Goal: Check status: Check status

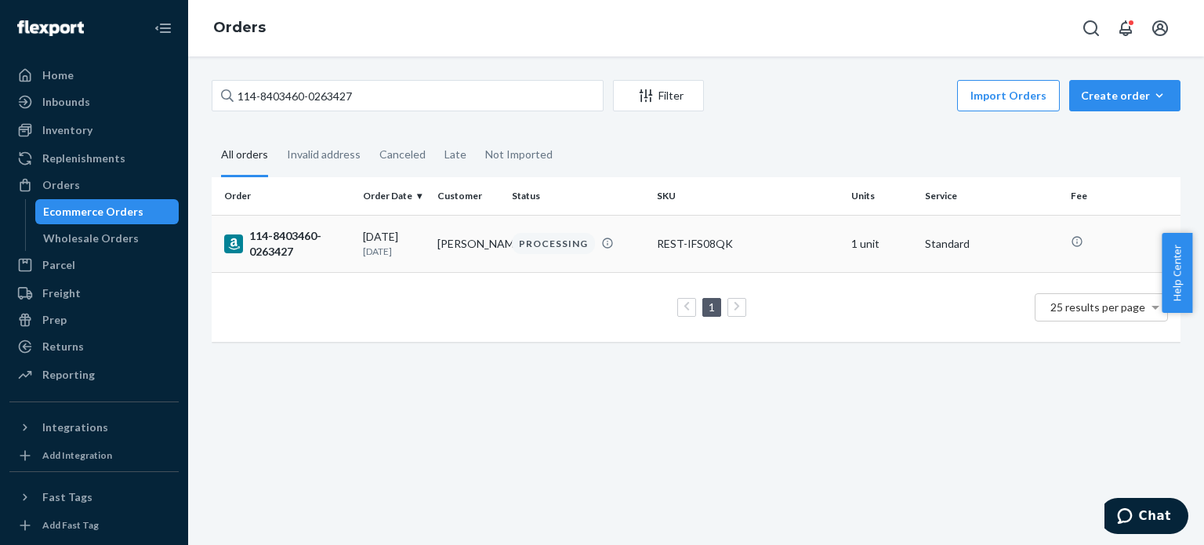
type input "114-8403460-0263427"
click at [265, 244] on div "114-8403460-0263427" at bounding box center [287, 243] width 126 height 31
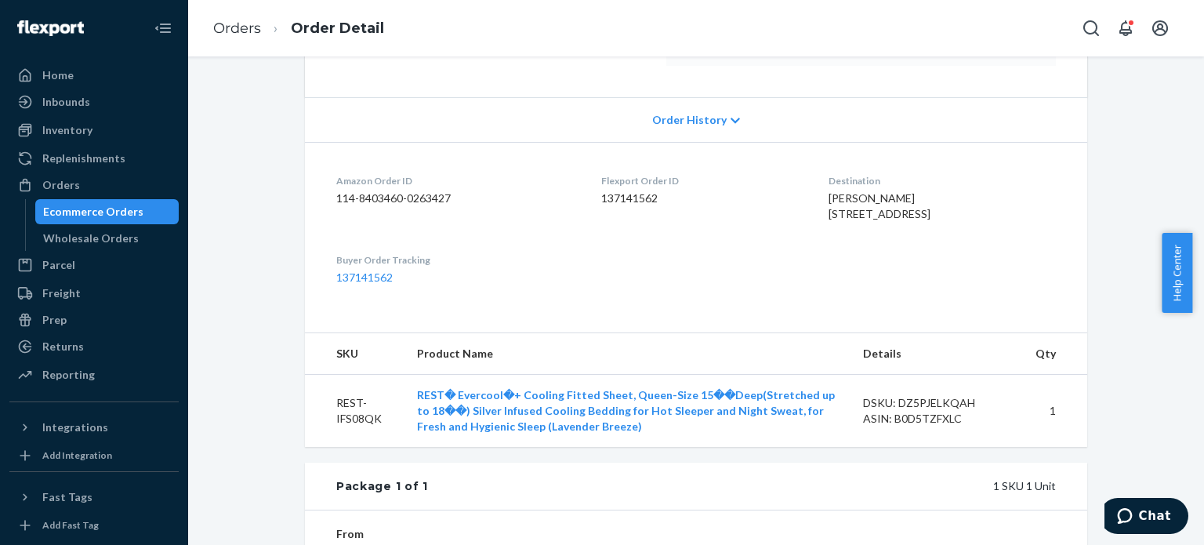
scroll to position [392, 0]
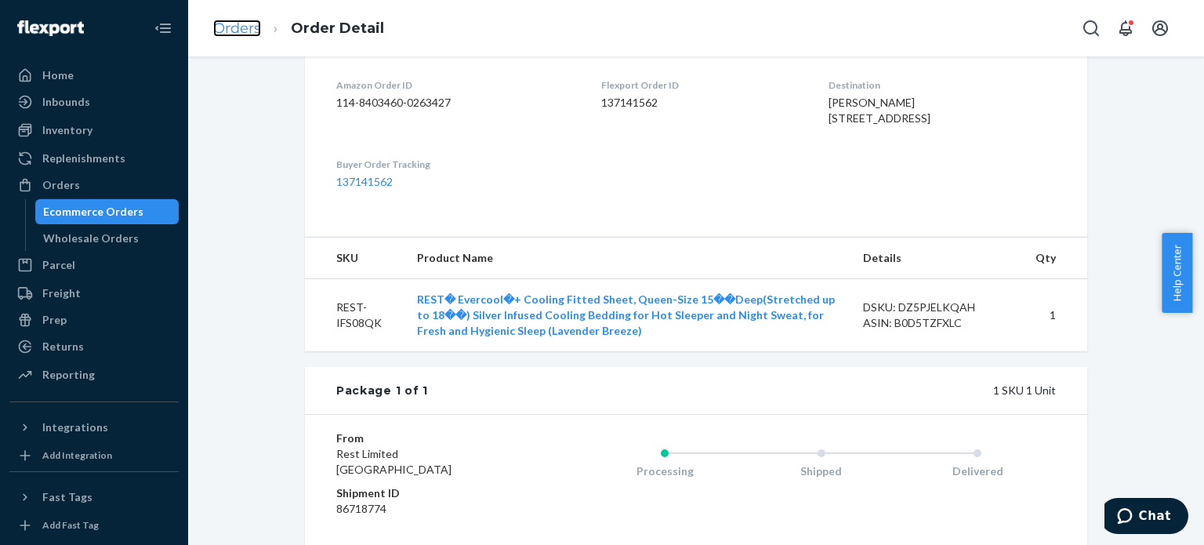
click at [252, 29] on link "Orders" at bounding box center [237, 28] width 48 height 17
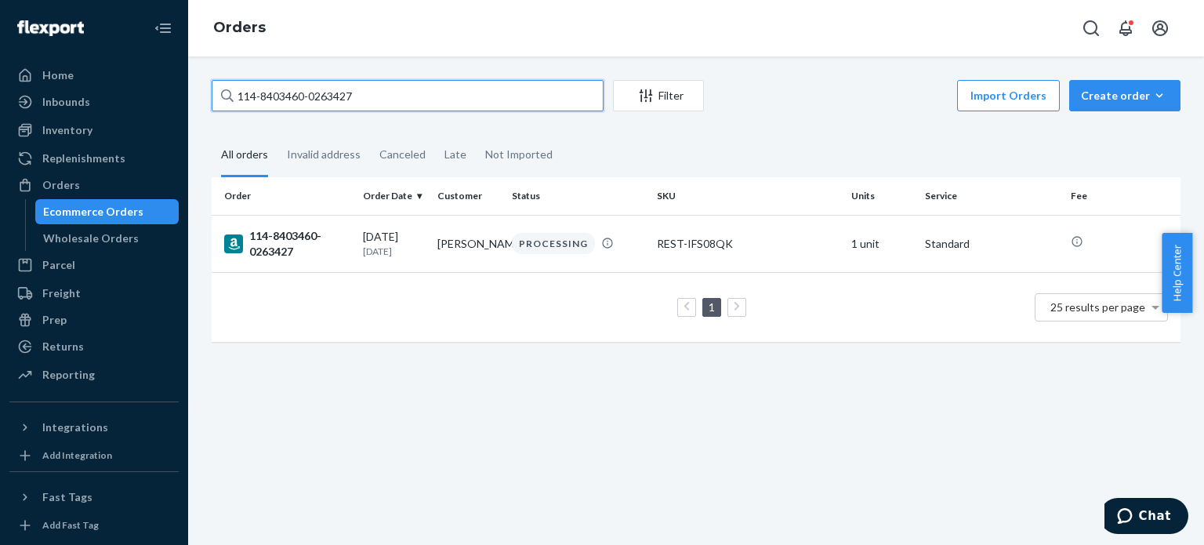
click at [289, 100] on input "114-8403460-0263427" at bounding box center [408, 95] width 392 height 31
paste input "3-4865281-3000241"
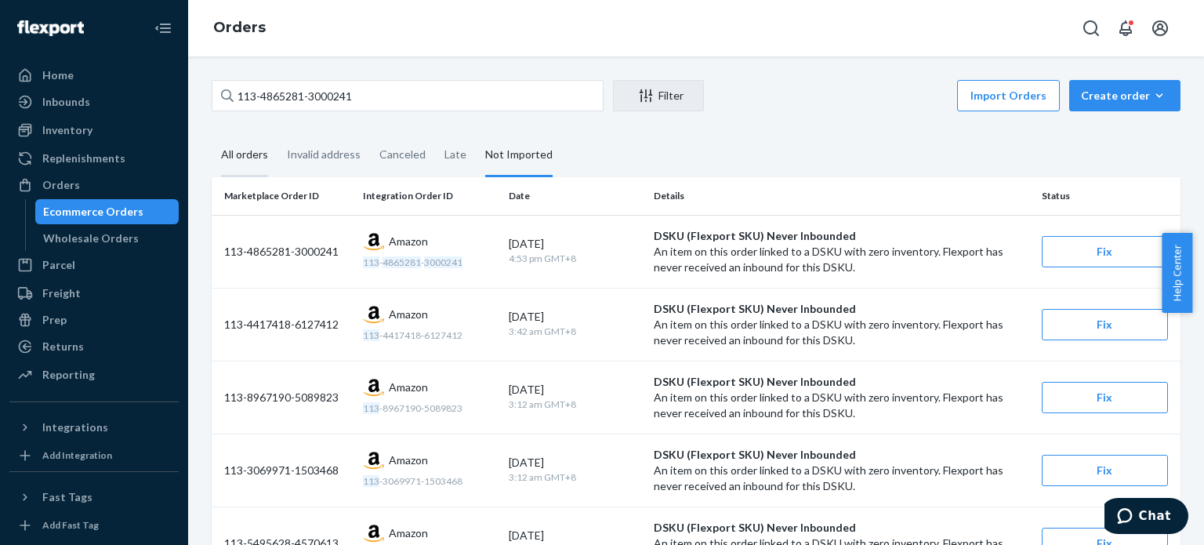
click at [264, 159] on div "All orders" at bounding box center [244, 155] width 47 height 43
click at [212, 134] on input "All orders" at bounding box center [212, 134] width 0 height 0
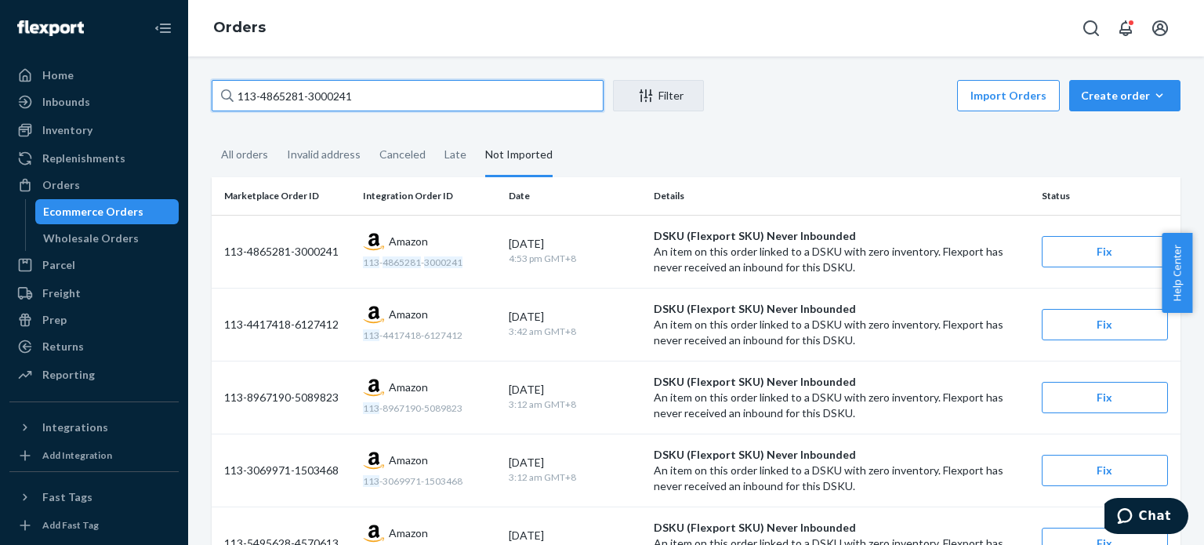
click at [272, 100] on input "113-4865281-3000241" at bounding box center [408, 95] width 392 height 31
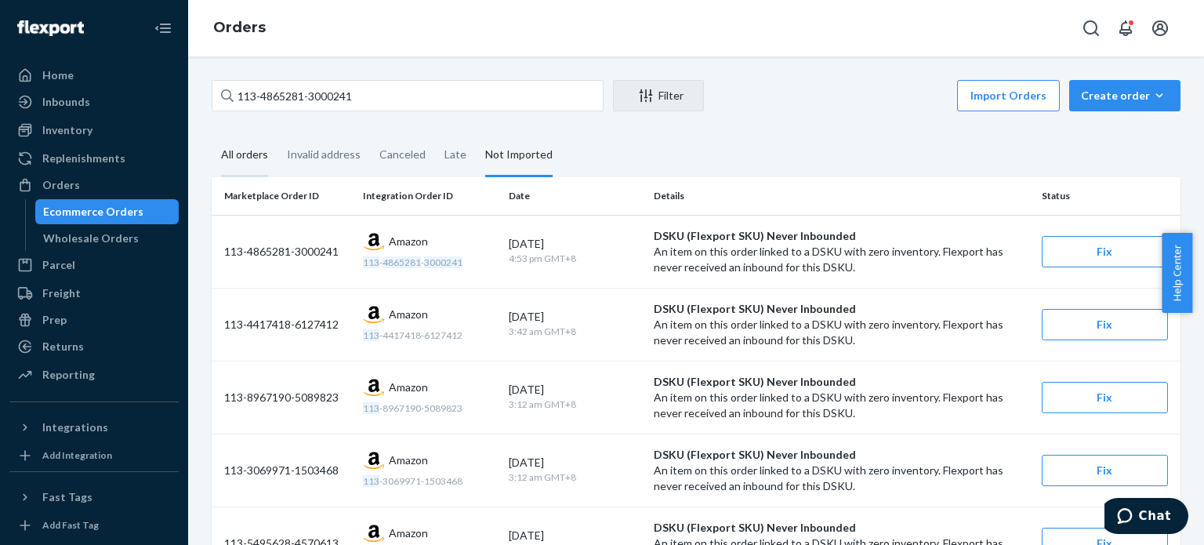
drag, startPoint x: 254, startPoint y: 147, endPoint x: 263, endPoint y: 170, distance: 24.6
click at [253, 148] on div "All orders" at bounding box center [244, 155] width 47 height 43
click at [212, 134] on input "All orders" at bounding box center [212, 134] width 0 height 0
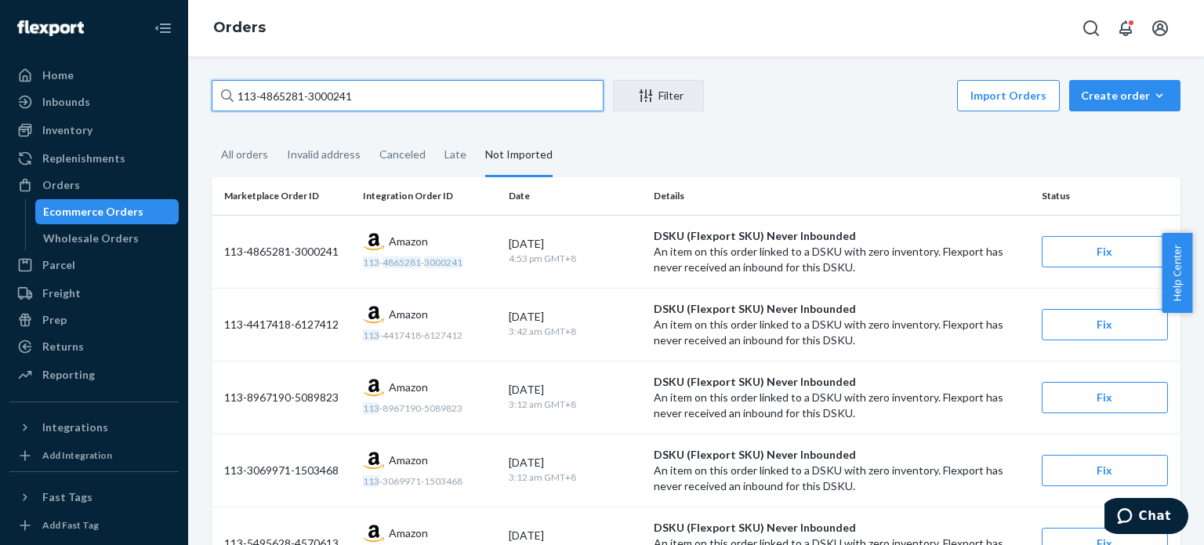
click at [306, 106] on input "113-4865281-3000241" at bounding box center [408, 95] width 392 height 31
click at [306, 105] on input "113-4865281-3000241" at bounding box center [408, 95] width 392 height 31
paste input "2-2410816-2974644"
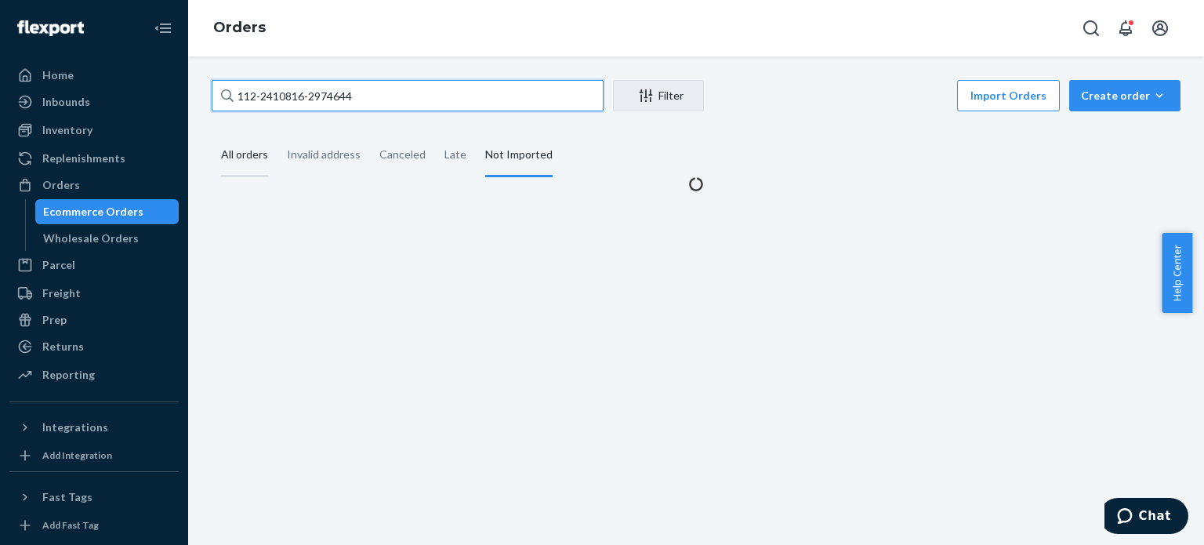
type input "112-2410816-2974644"
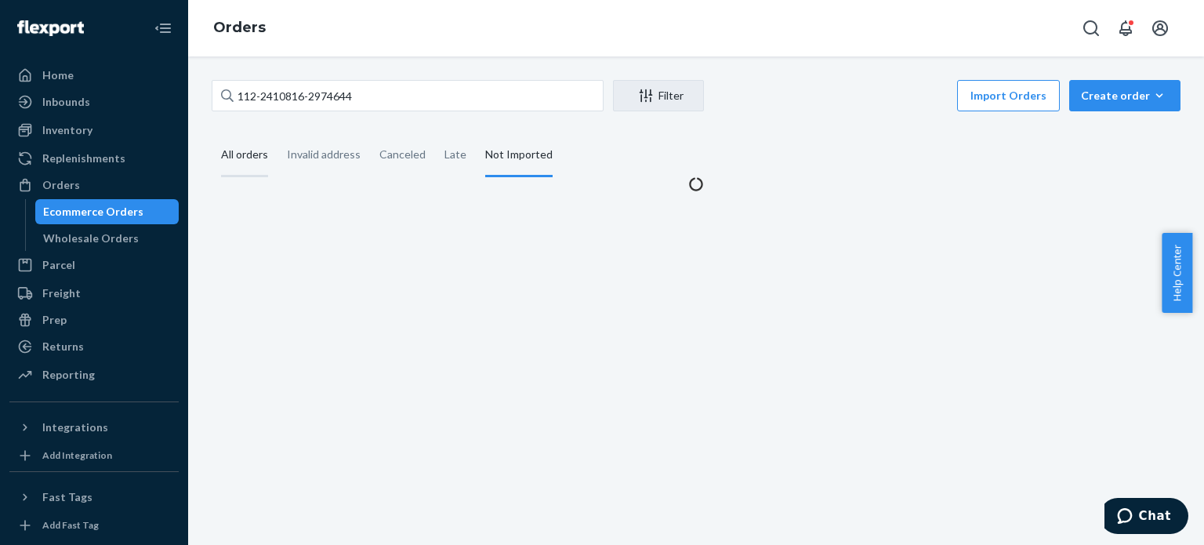
click at [252, 154] on div "All orders" at bounding box center [244, 155] width 47 height 43
click at [212, 134] on input "All orders" at bounding box center [212, 134] width 0 height 0
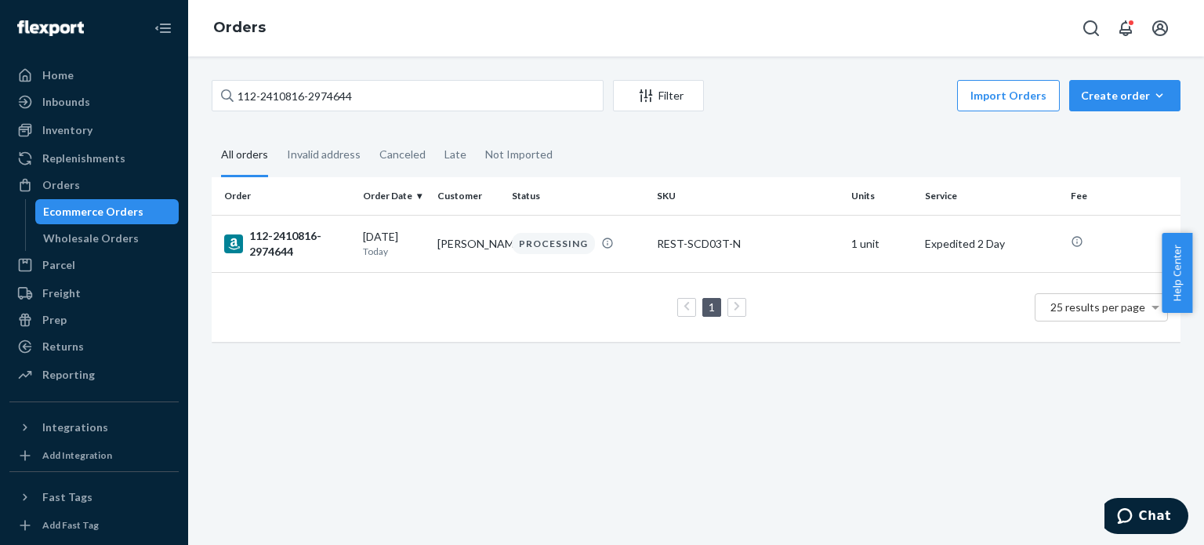
drag, startPoint x: 285, startPoint y: 245, endPoint x: 310, endPoint y: 347, distance: 105.7
click at [285, 244] on div "112-2410816-2974644" at bounding box center [287, 243] width 126 height 31
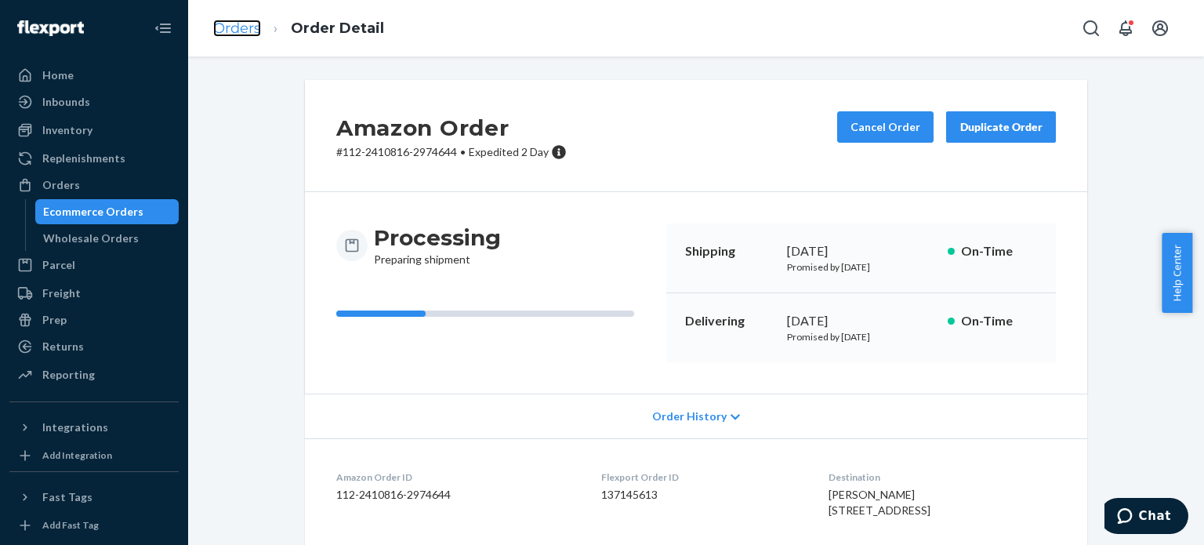
click at [216, 31] on link "Orders" at bounding box center [237, 28] width 48 height 17
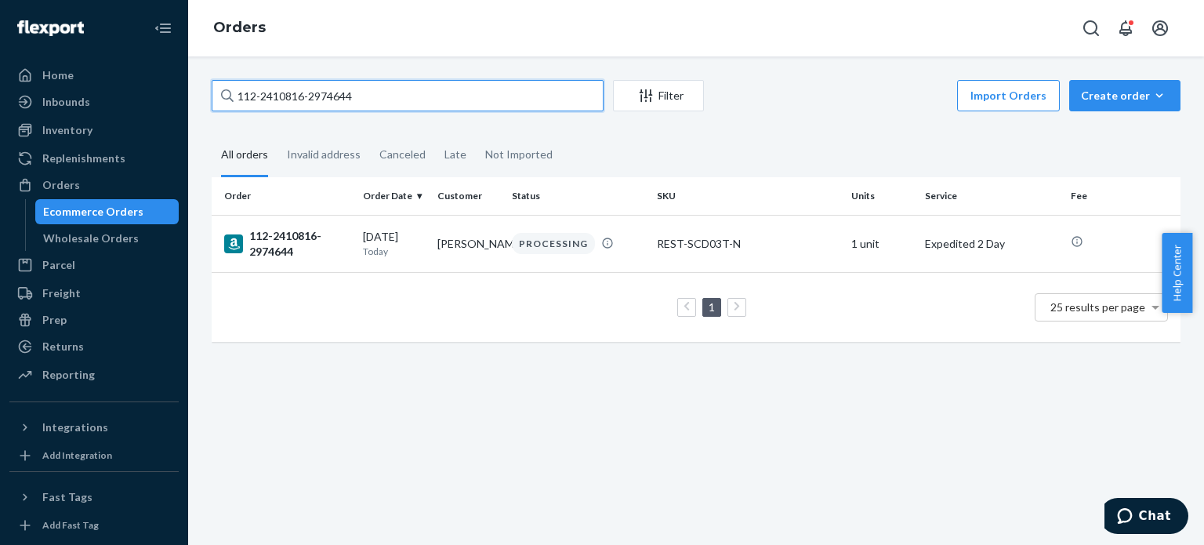
click at [264, 109] on input "112-2410816-2974644" at bounding box center [408, 95] width 392 height 31
click at [264, 108] on input "112-2410816-2974644" at bounding box center [408, 95] width 392 height 31
paste input "3-5118693-9857832"
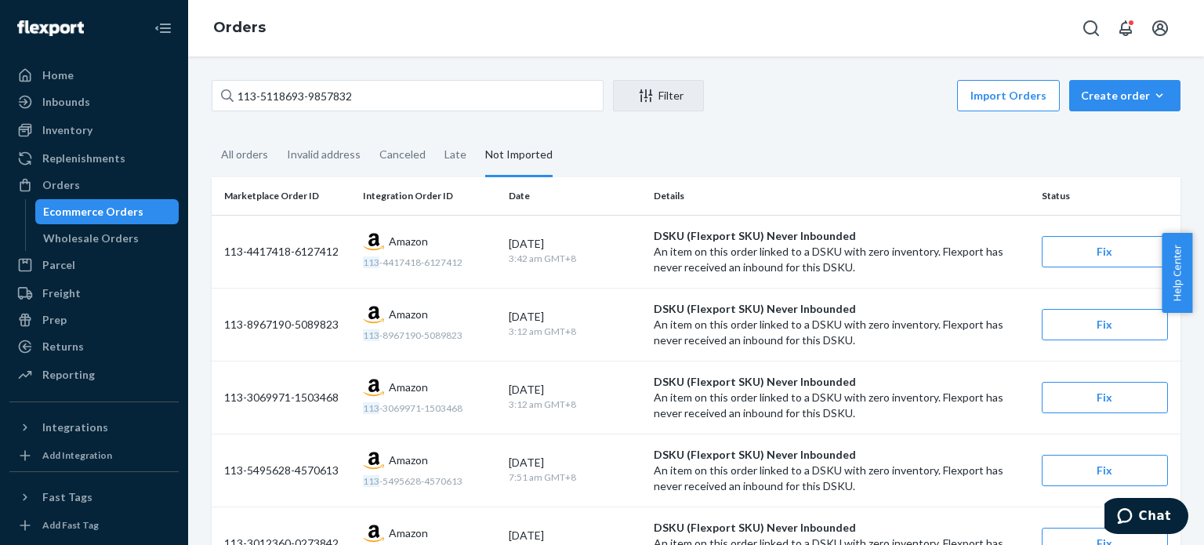
click at [242, 180] on th "Marketplace Order ID" at bounding box center [284, 196] width 145 height 38
click at [245, 178] on th "Marketplace Order ID" at bounding box center [284, 196] width 145 height 38
click at [248, 164] on div "All orders" at bounding box center [244, 155] width 47 height 43
click at [212, 134] on input "All orders" at bounding box center [212, 134] width 0 height 0
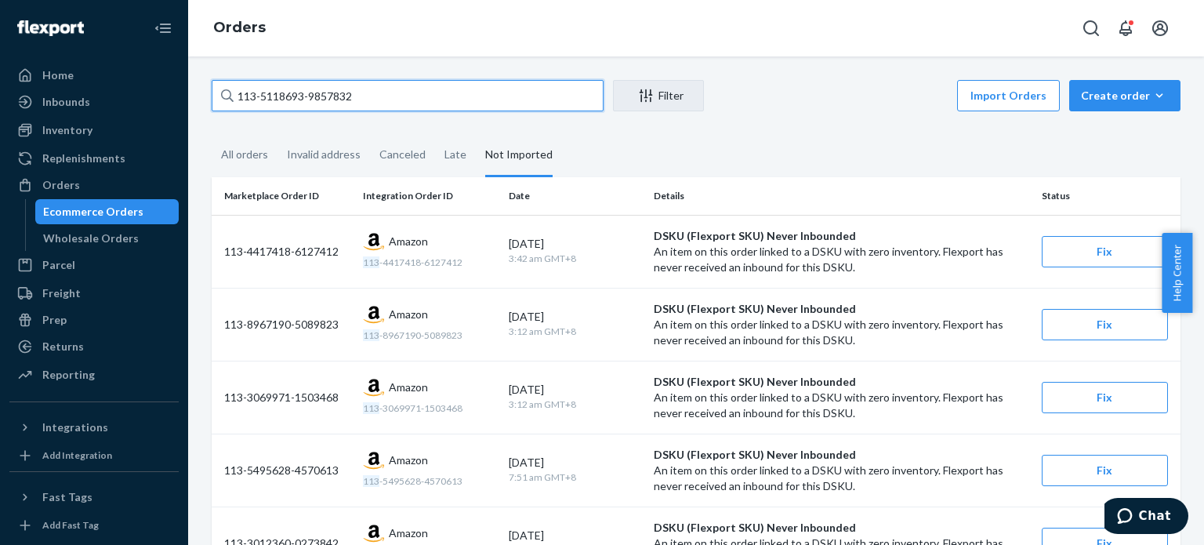
click at [317, 93] on input "113-5118693-9857832" at bounding box center [408, 95] width 392 height 31
paste input "7968054-9538626"
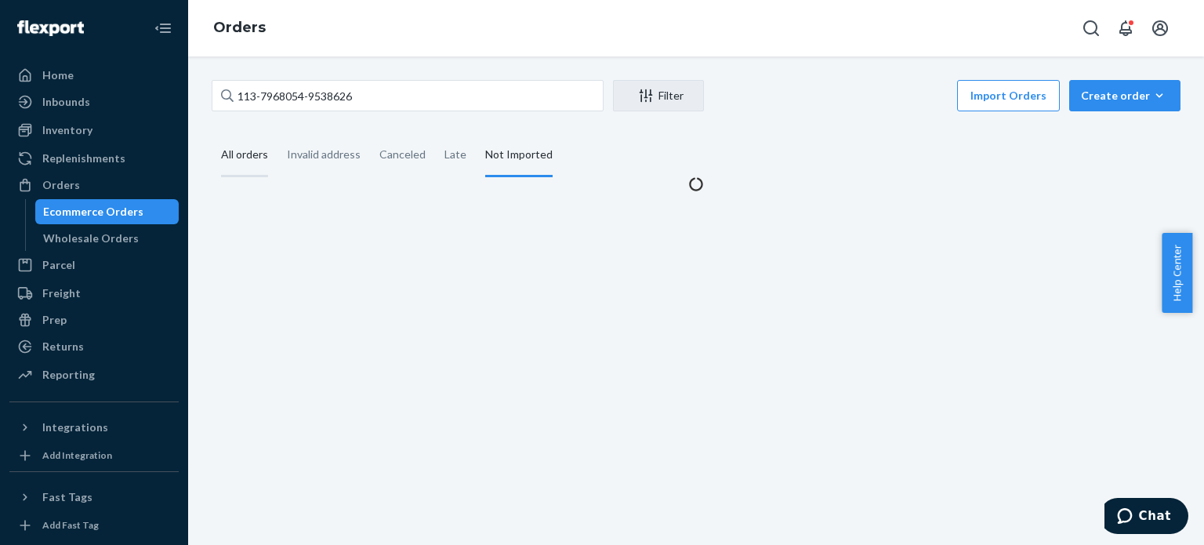
click at [256, 158] on div "All orders" at bounding box center [244, 155] width 47 height 43
click at [212, 134] on input "All orders" at bounding box center [212, 134] width 0 height 0
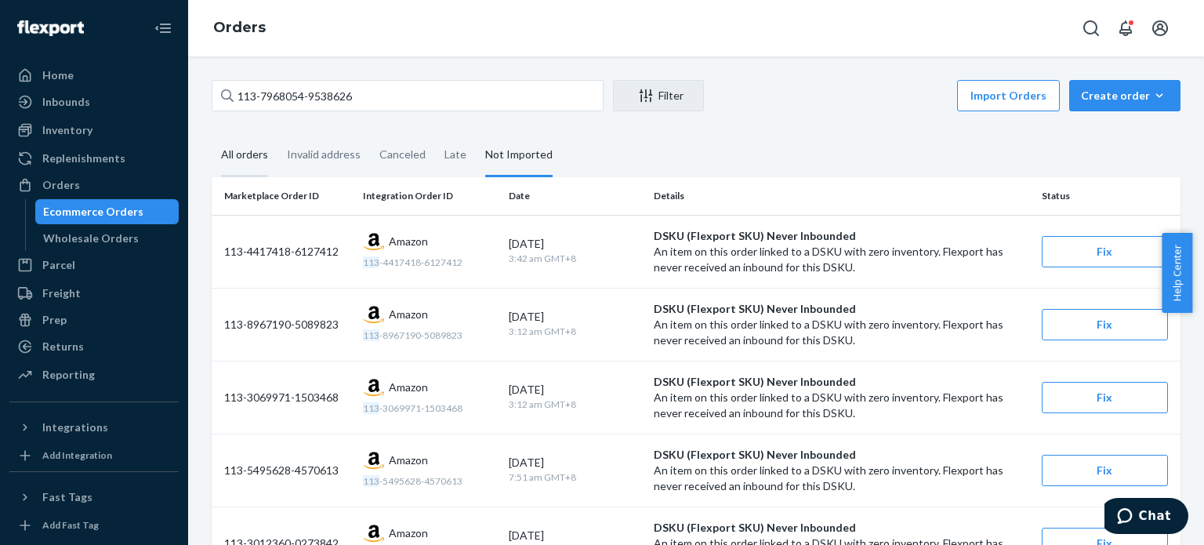
click at [240, 163] on div "All orders" at bounding box center [244, 155] width 47 height 43
click at [212, 134] on input "All orders" at bounding box center [212, 134] width 0 height 0
click at [263, 154] on div "All orders" at bounding box center [244, 155] width 47 height 43
click at [212, 134] on input "All orders" at bounding box center [212, 134] width 0 height 0
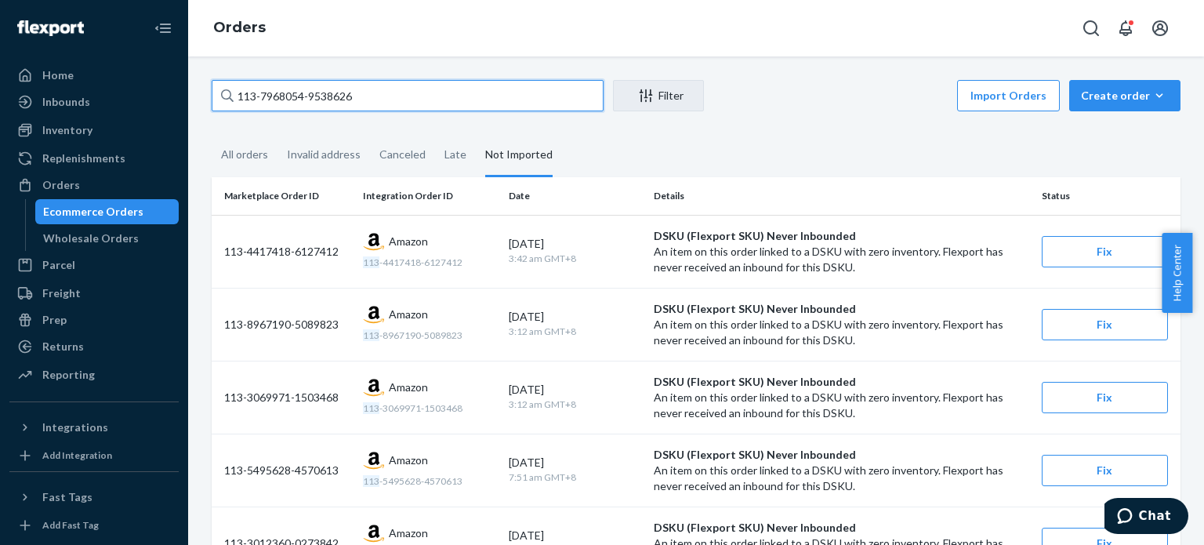
click at [279, 99] on input "113-7968054-9538626" at bounding box center [408, 95] width 392 height 31
paste input "4865281-3000241"
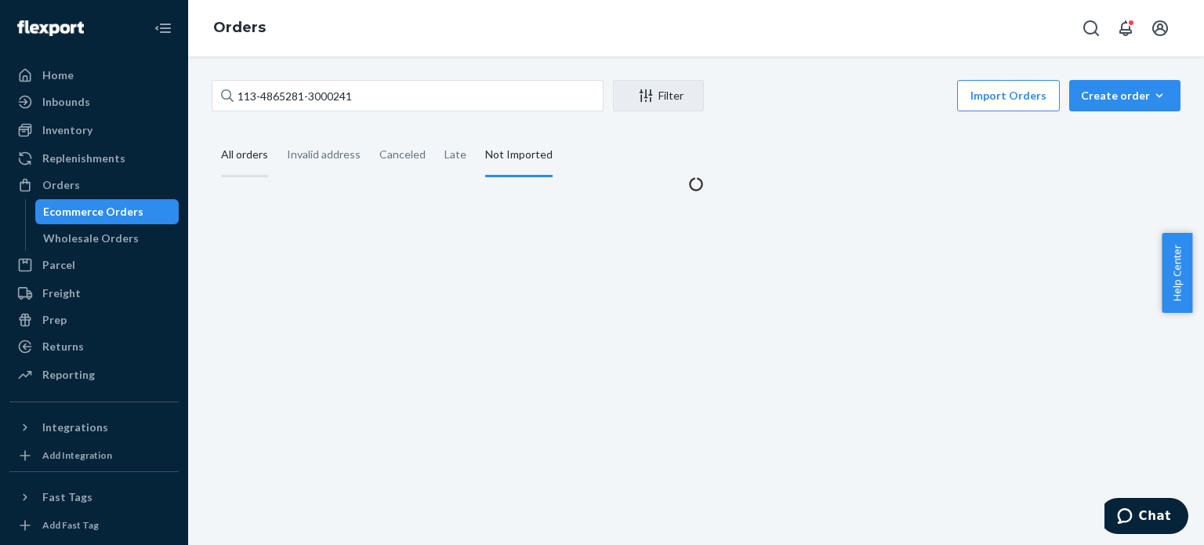
click at [252, 156] on div "All orders" at bounding box center [244, 155] width 47 height 43
click at [212, 134] on input "All orders" at bounding box center [212, 134] width 0 height 0
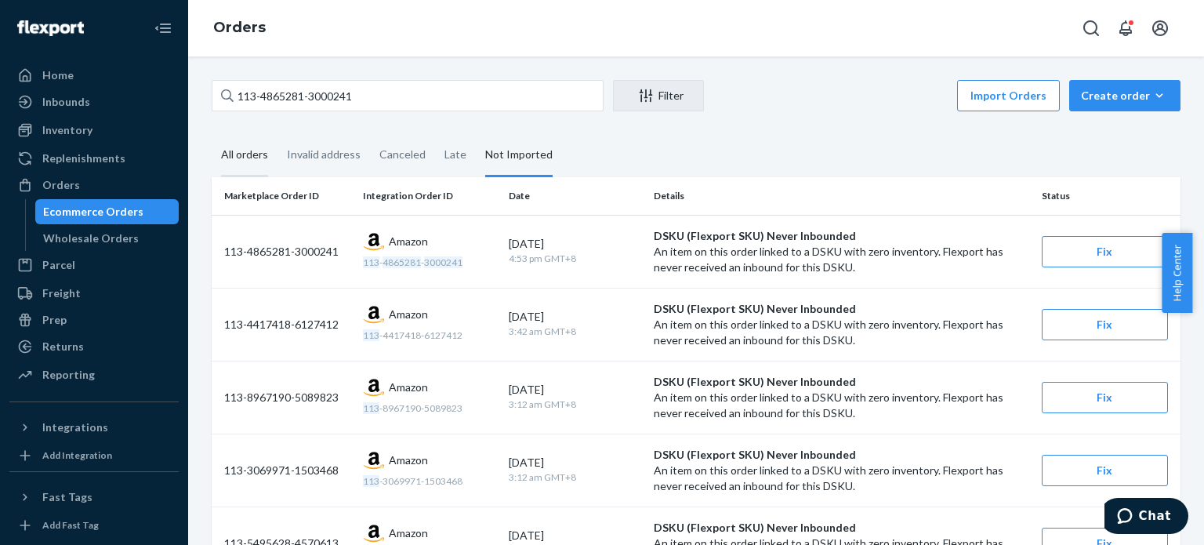
click at [251, 161] on div "All orders" at bounding box center [244, 155] width 47 height 43
click at [212, 134] on input "All orders" at bounding box center [212, 134] width 0 height 0
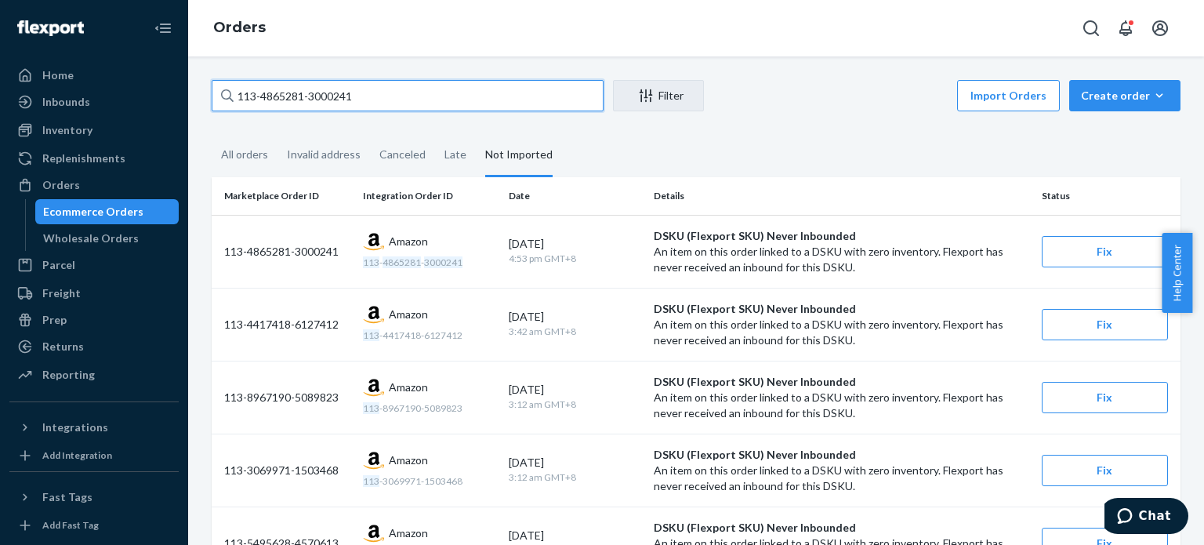
click at [274, 92] on input "113-4865281-3000241" at bounding box center [408, 95] width 392 height 31
paste input "7968054-9538626"
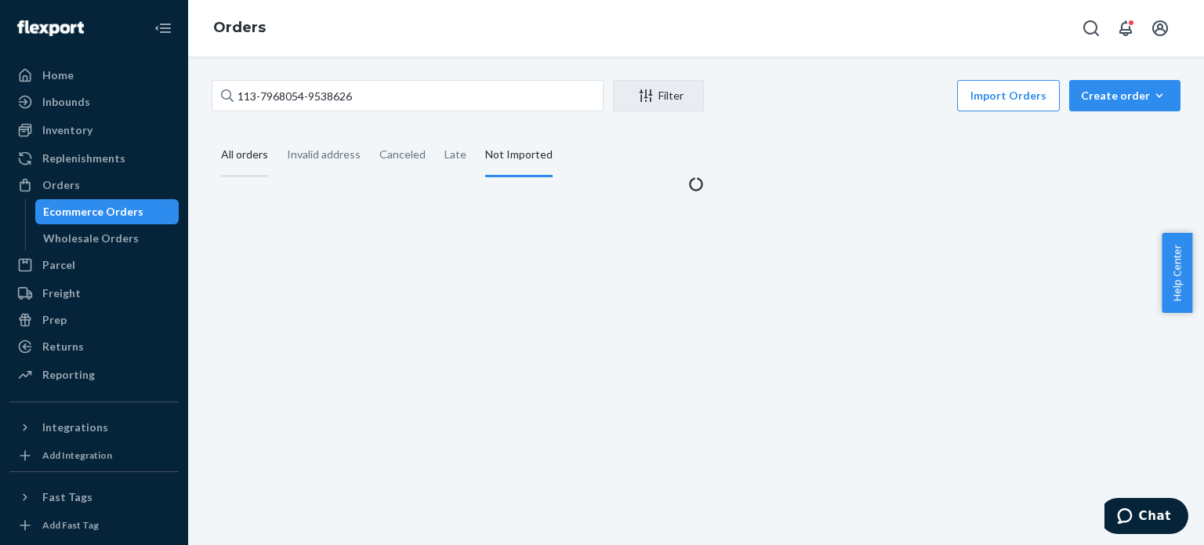
click at [237, 156] on div "All orders" at bounding box center [244, 155] width 47 height 43
click at [212, 134] on input "All orders" at bounding box center [212, 134] width 0 height 0
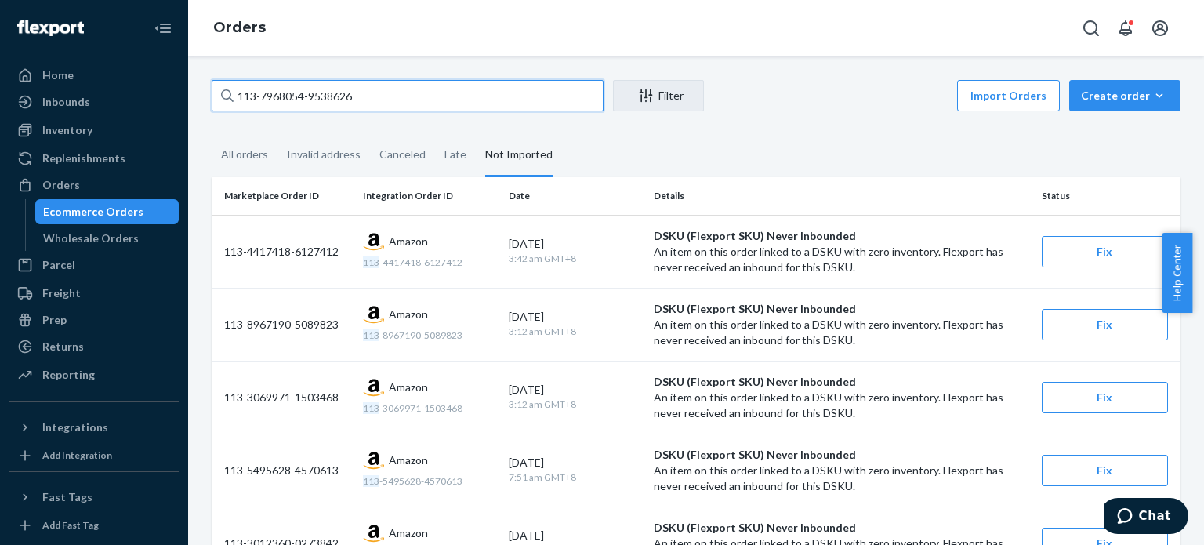
click at [370, 87] on input "113-7968054-9538626" at bounding box center [408, 95] width 392 height 31
click at [291, 103] on input "113-7968054-9538626" at bounding box center [408, 95] width 392 height 31
click at [291, 102] on input "113-7968054-9538626" at bounding box center [408, 95] width 392 height 31
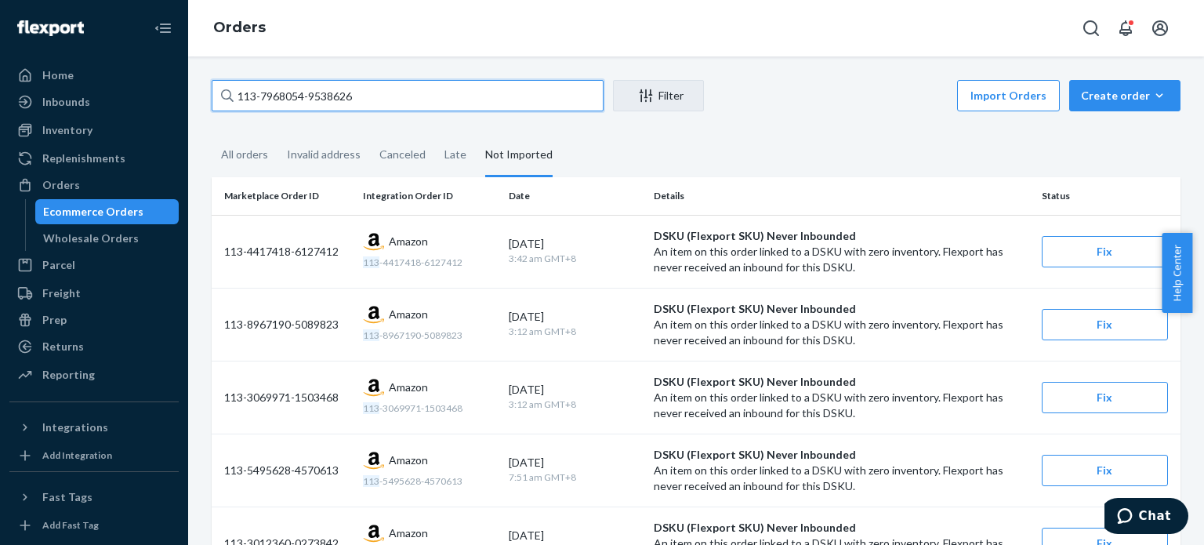
drag, startPoint x: 291, startPoint y: 102, endPoint x: 296, endPoint y: 93, distance: 10.2
click at [296, 93] on input "113-7968054-9538626" at bounding box center [408, 95] width 392 height 31
paste input "5118693-9857832"
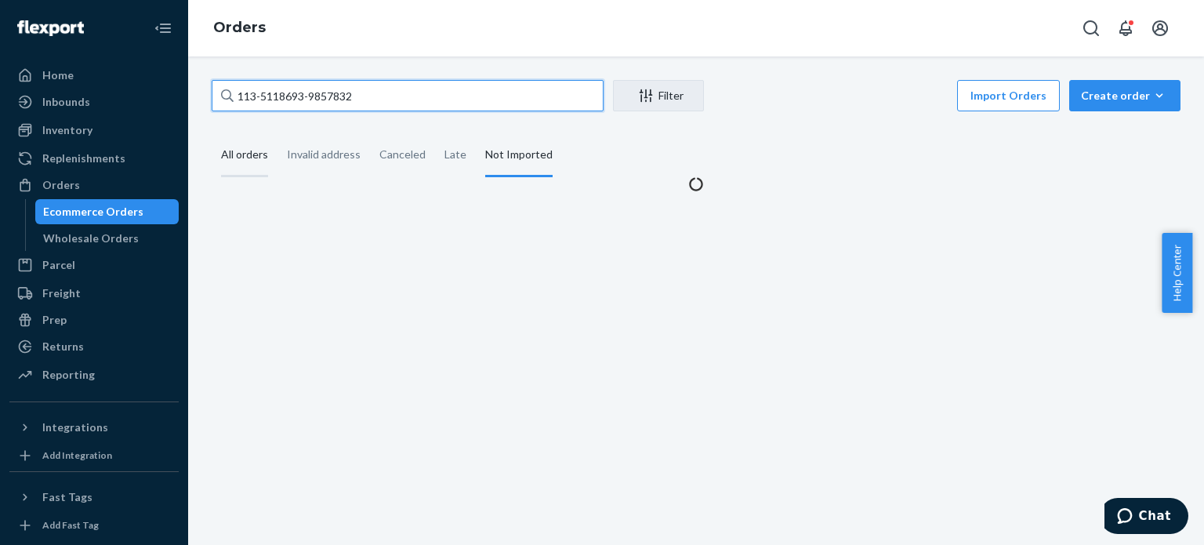
type input "113-5118693-9857832"
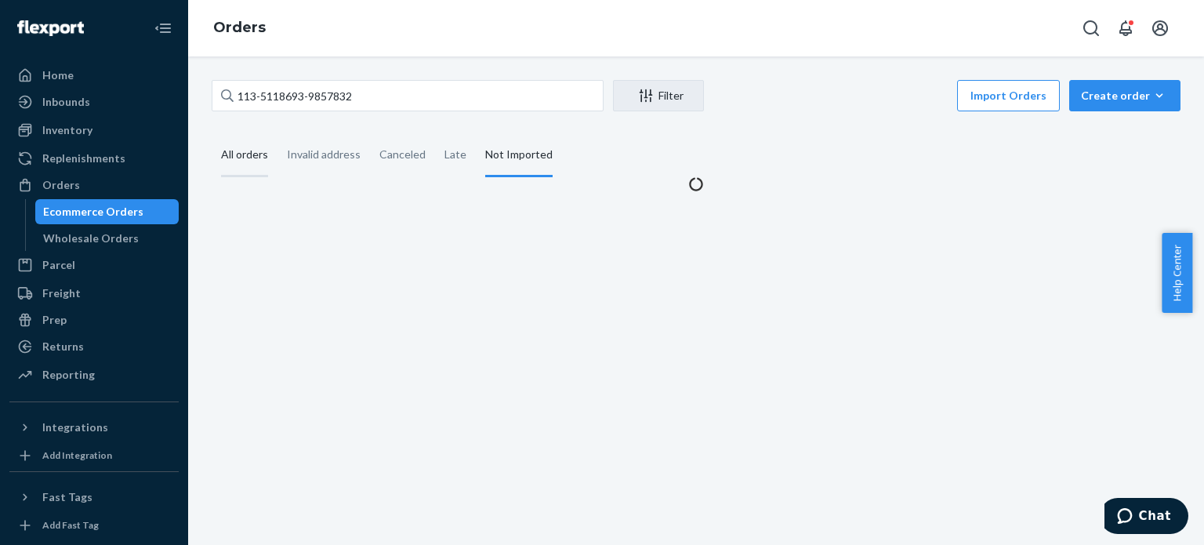
click at [248, 167] on div "All orders" at bounding box center [244, 155] width 47 height 43
click at [212, 134] on input "All orders" at bounding box center [212, 134] width 0 height 0
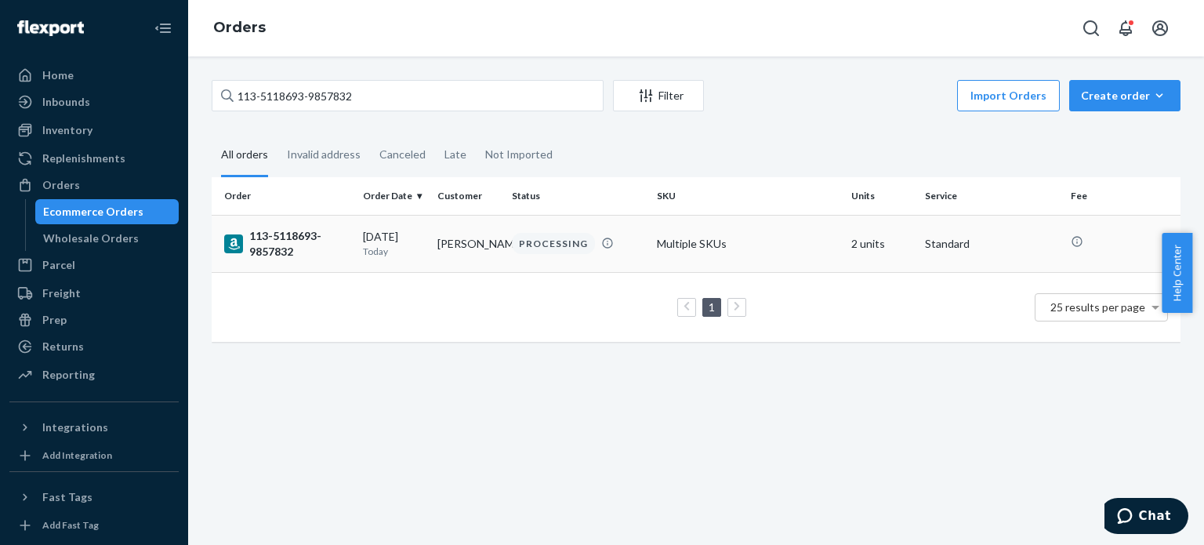
click at [273, 250] on div "113-5118693-9857832" at bounding box center [287, 243] width 126 height 31
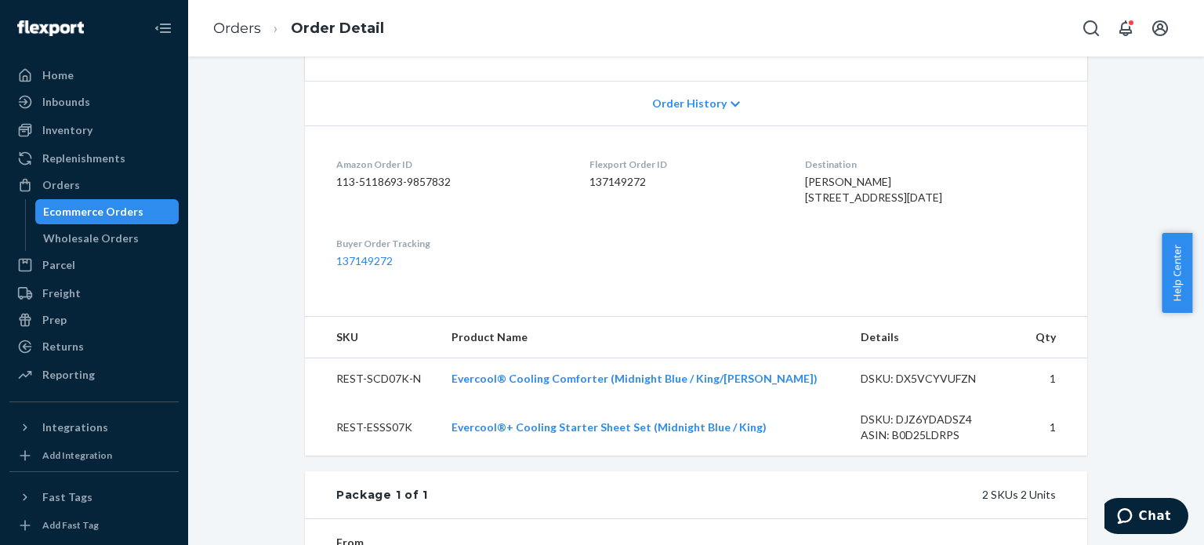
scroll to position [314, 0]
click at [243, 31] on link "Orders" at bounding box center [237, 28] width 48 height 17
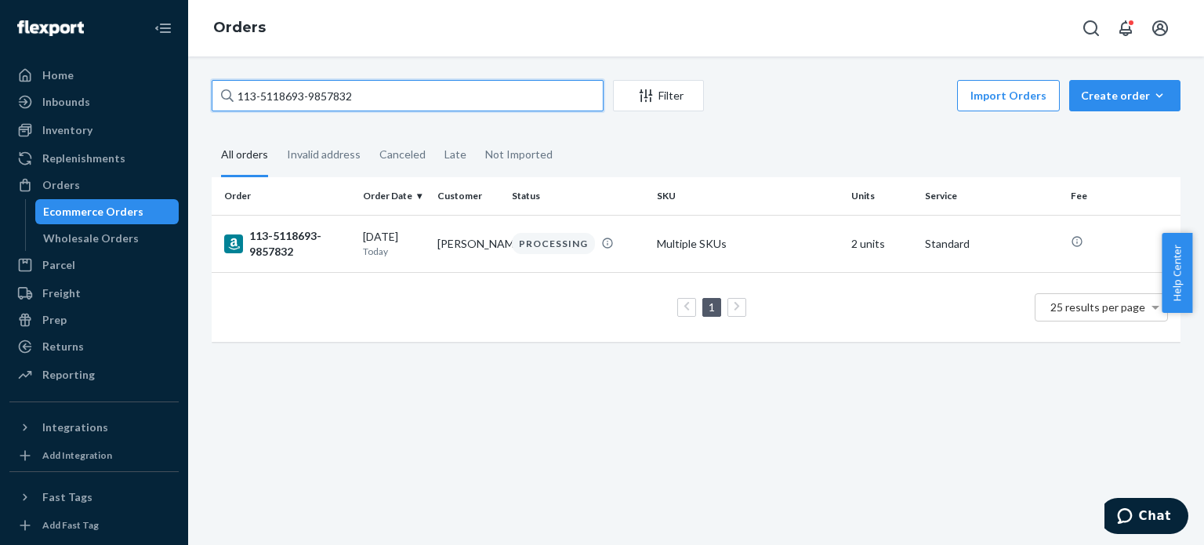
click at [273, 96] on input "113-5118693-9857832" at bounding box center [408, 95] width 392 height 31
paste input "7968054-9538626"
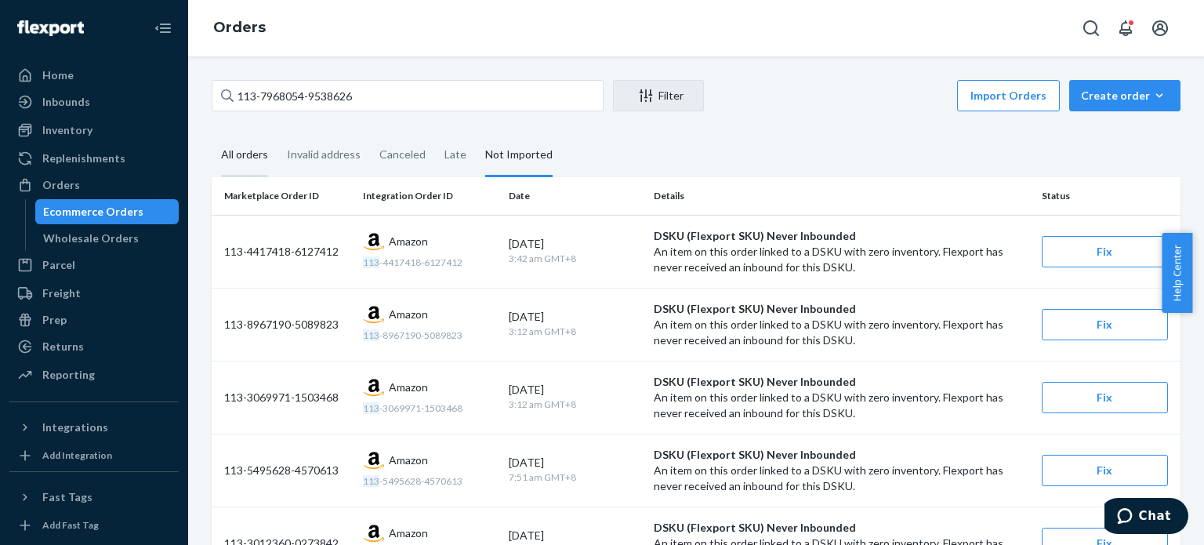
click at [248, 163] on div "All orders" at bounding box center [244, 155] width 47 height 43
click at [212, 134] on input "All orders" at bounding box center [212, 134] width 0 height 0
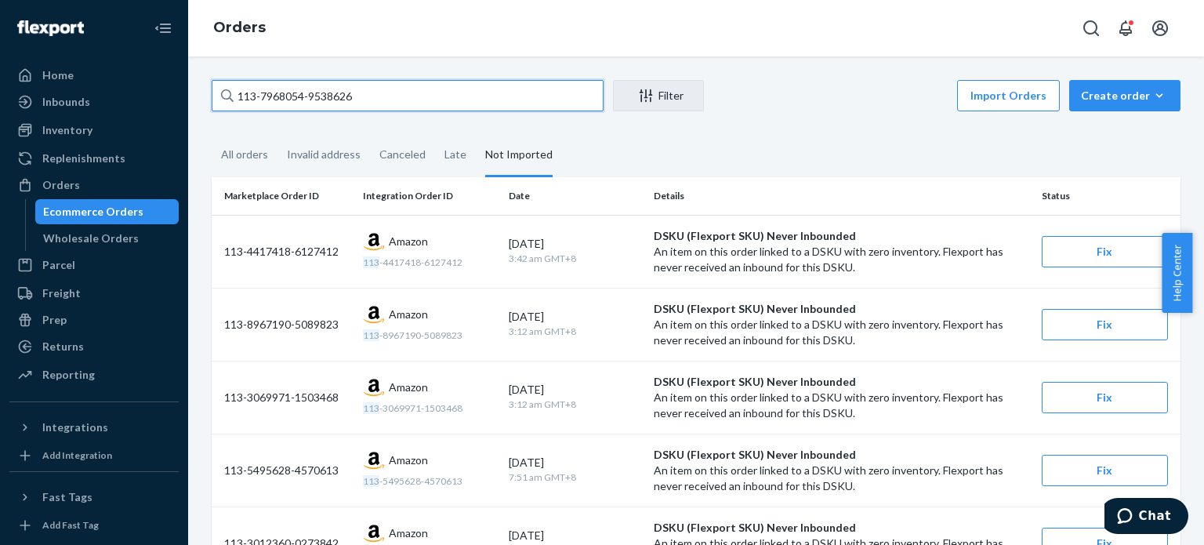
click at [282, 90] on input "113-7968054-9538626" at bounding box center [408, 95] width 392 height 31
paste input "4865281-3000241"
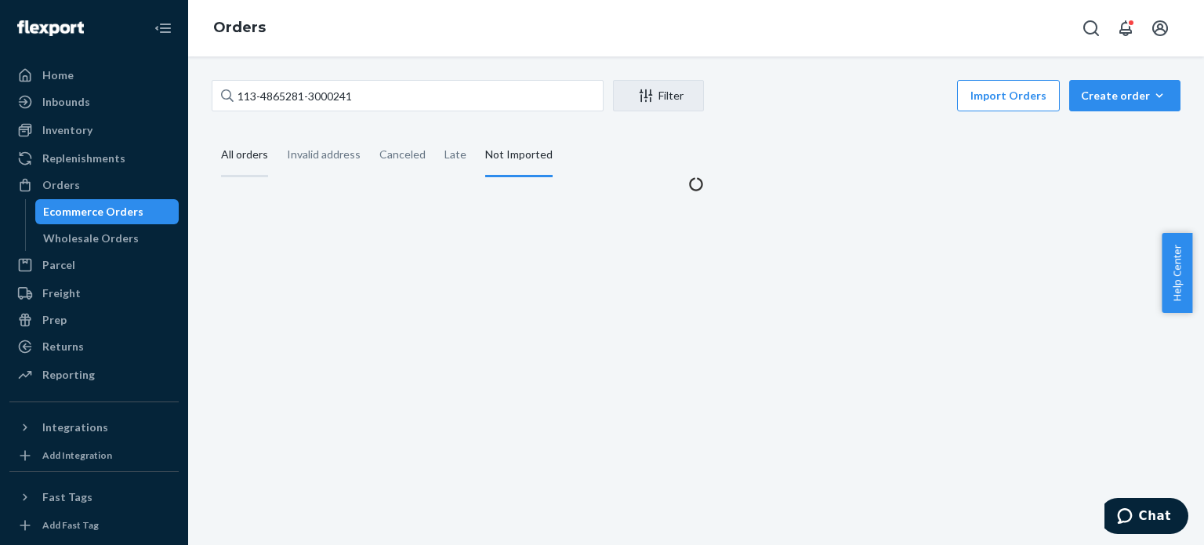
click at [252, 169] on div "All orders" at bounding box center [244, 155] width 47 height 43
click at [212, 134] on input "All orders" at bounding box center [212, 134] width 0 height 0
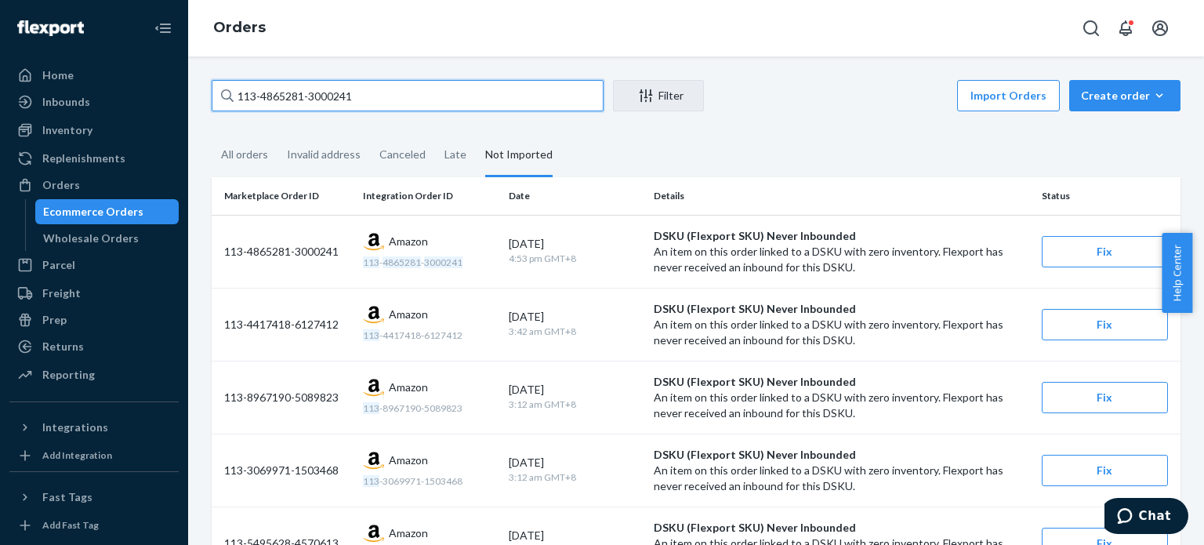
click at [388, 100] on input "113-4865281-3000241" at bounding box center [408, 95] width 392 height 31
paste input "2-9533527-9687447"
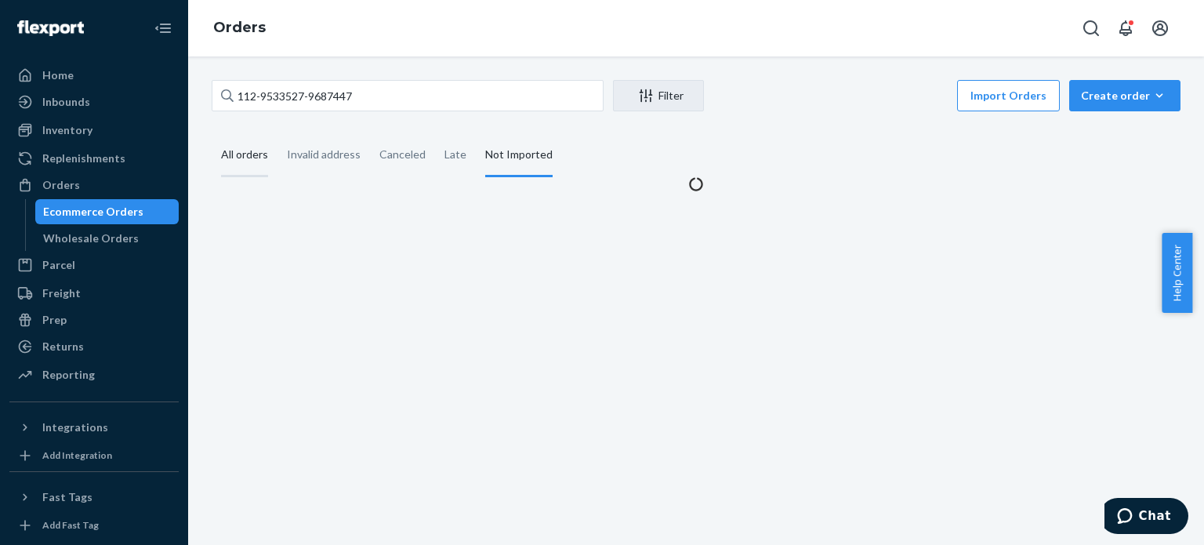
click at [252, 165] on div "All orders" at bounding box center [244, 155] width 47 height 43
click at [212, 134] on input "All orders" at bounding box center [212, 134] width 0 height 0
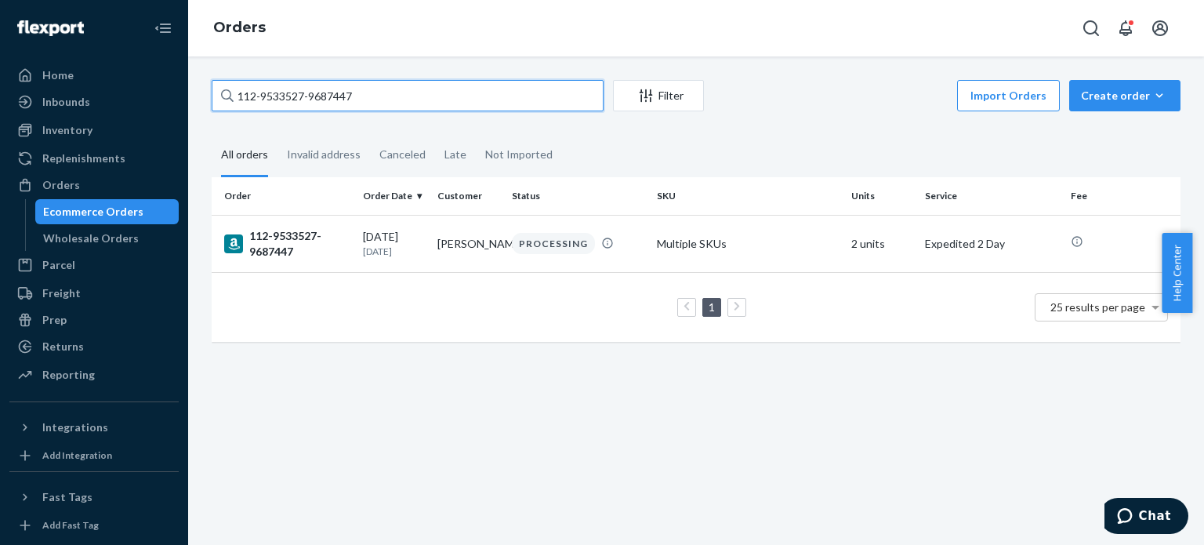
click at [426, 95] on input "112-9533527-9687447" at bounding box center [408, 95] width 392 height 31
paste input "7626826-0557823"
click at [363, 92] on input "112-7626826-0557823" at bounding box center [408, 95] width 392 height 31
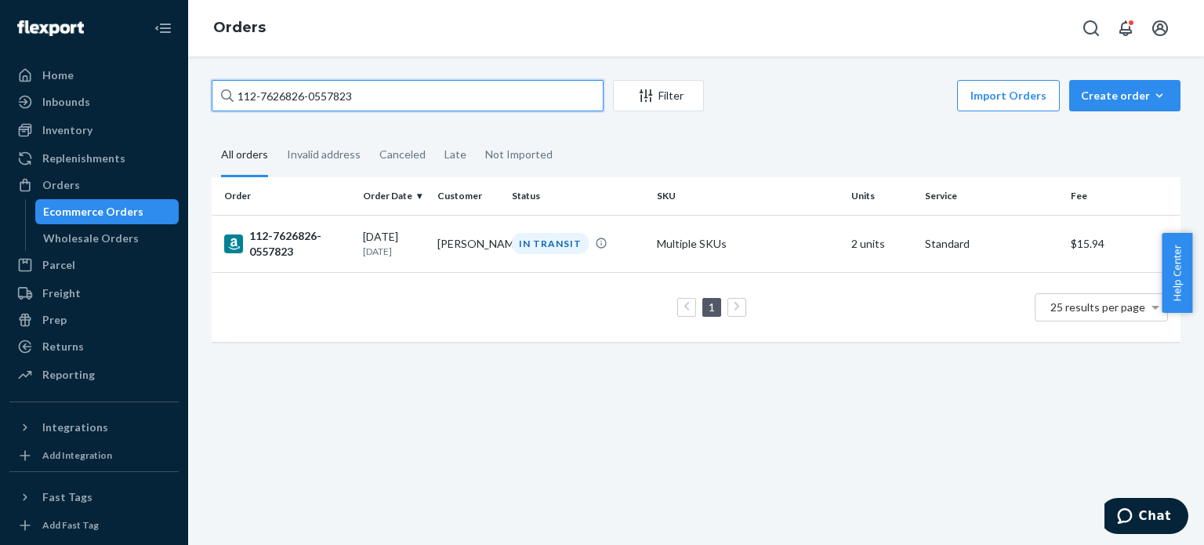
click at [363, 92] on input "112-7626826-0557823" at bounding box center [408, 95] width 392 height 31
paste input "1-6717362-9889819"
click at [414, 89] on input "111-6717362-9889819" at bounding box center [408, 95] width 392 height 31
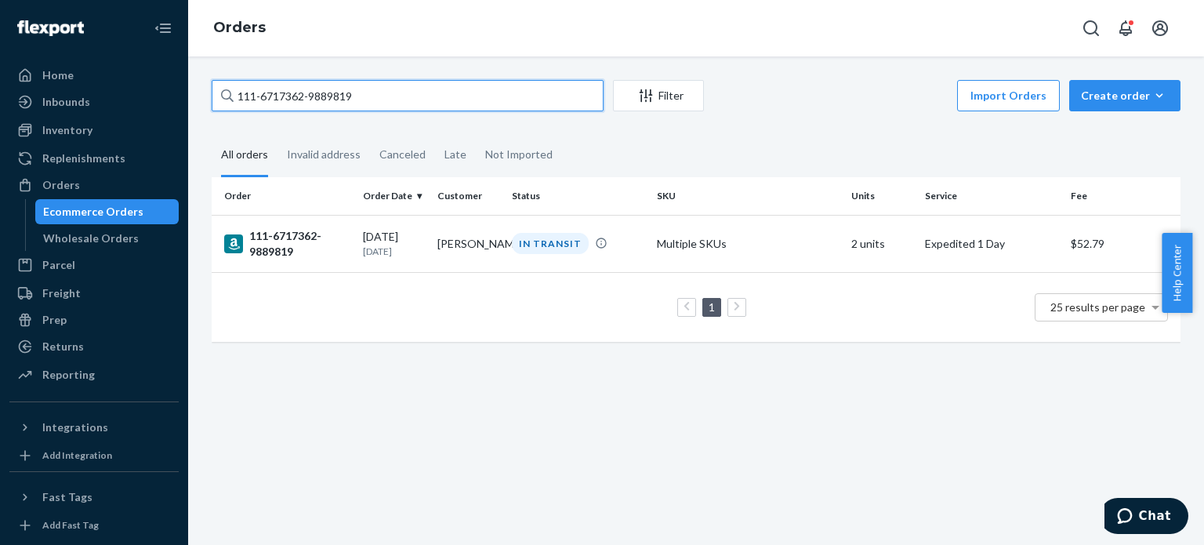
click at [414, 89] on input "111-6717362-9889819" at bounding box center [408, 95] width 392 height 31
paste input "4-4357342-9303466"
click at [398, 100] on input "114-4357342-9303466" at bounding box center [408, 95] width 392 height 31
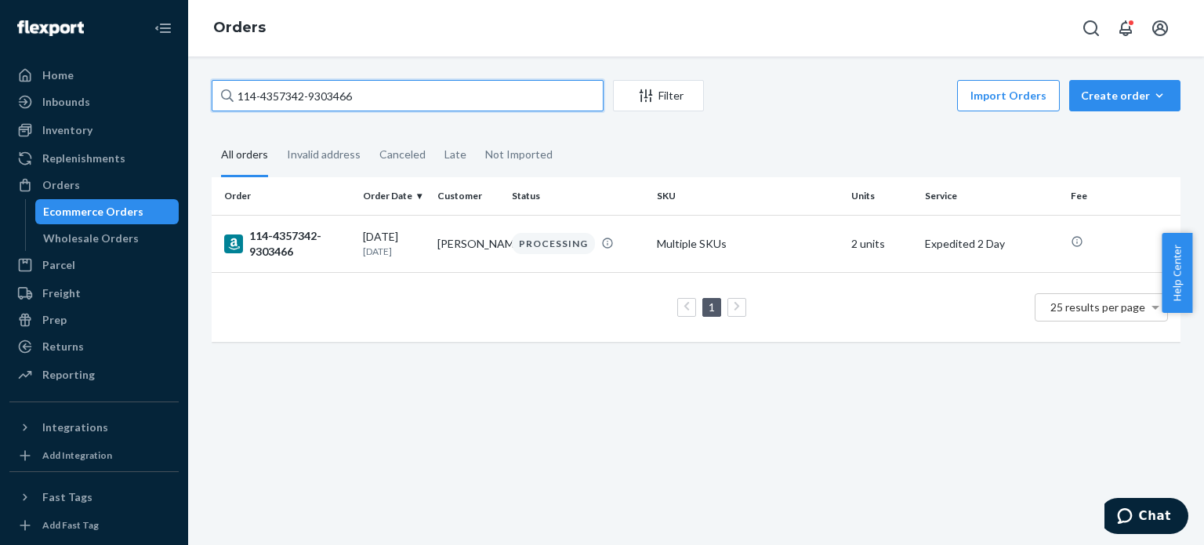
paste input "2-6068502-4994633"
click at [449, 96] on input "112-6068502-4994633" at bounding box center [408, 95] width 392 height 31
paste input "1-4795339-5520217"
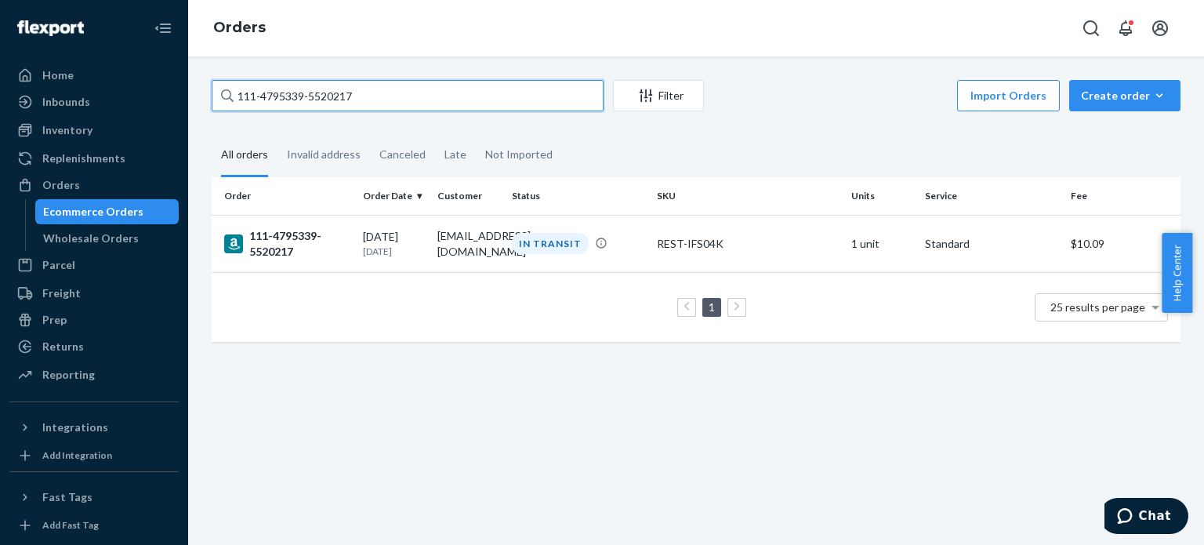
click at [408, 106] on input "111-4795339-5520217" at bounding box center [408, 95] width 392 height 31
paste input "4-6576430-0005020"
click at [383, 96] on input "114-6576430-0005020" at bounding box center [408, 95] width 392 height 31
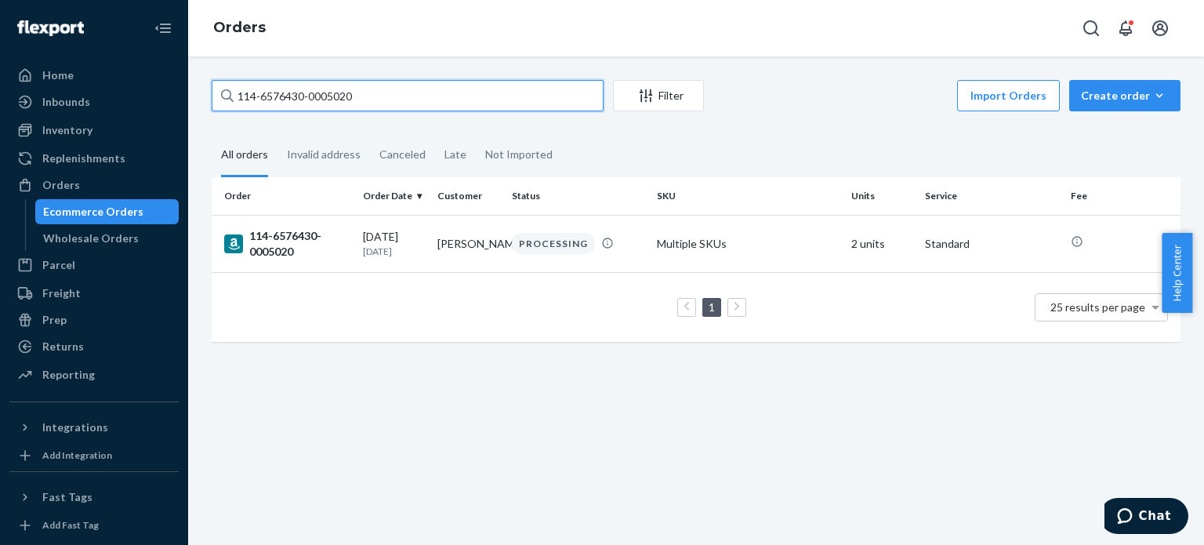
click at [383, 96] on input "114-6576430-0005020" at bounding box center [408, 95] width 392 height 31
paste input "1-9412322-0342606"
click at [375, 100] on input "111-9412322-0342606" at bounding box center [408, 95] width 392 height 31
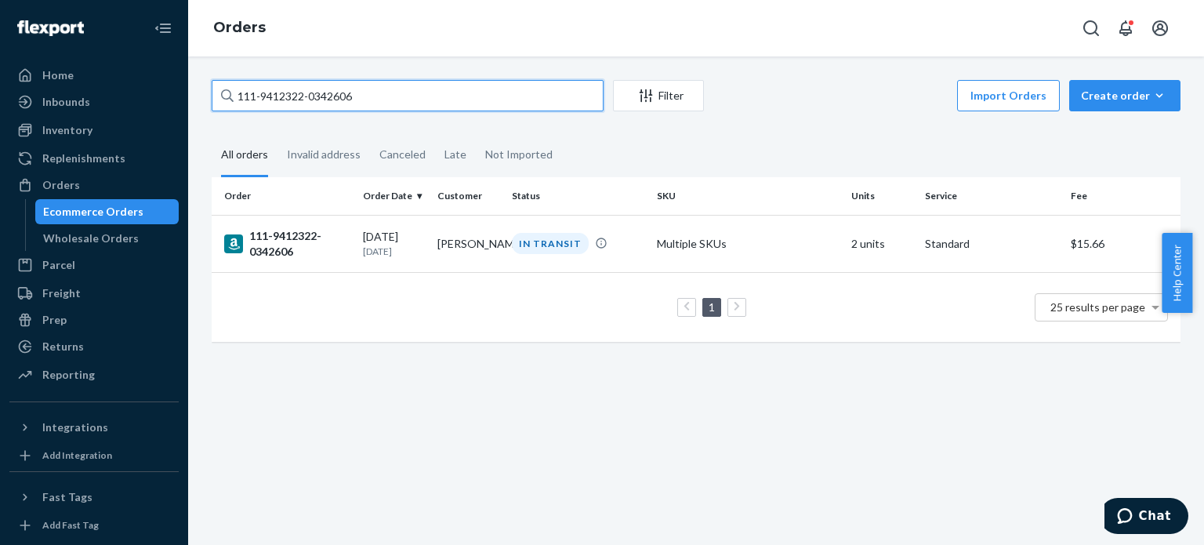
click at [375, 100] on input "111-9412322-0342606" at bounding box center [408, 95] width 392 height 31
paste input "2-3223865-4518622"
click at [398, 92] on input "112-3223865-4518622" at bounding box center [408, 95] width 392 height 31
click at [397, 92] on input "112-3223865-4518622" at bounding box center [408, 95] width 392 height 31
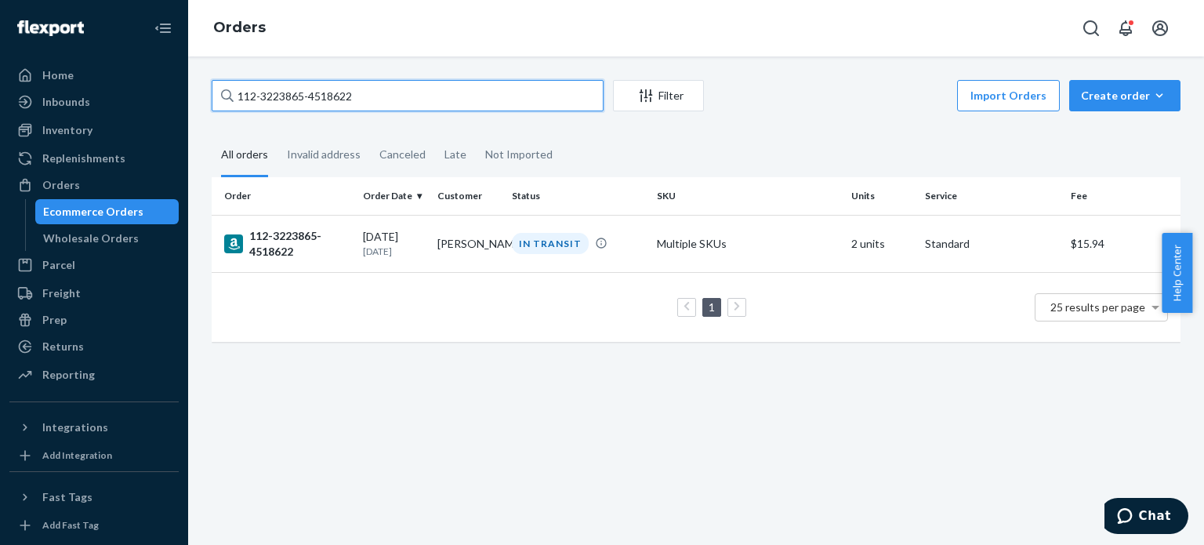
paste input "1-9230265-1724244"
click at [430, 96] on input "111-9230265-1724244" at bounding box center [408, 95] width 392 height 31
paste input "3-8944366-759781"
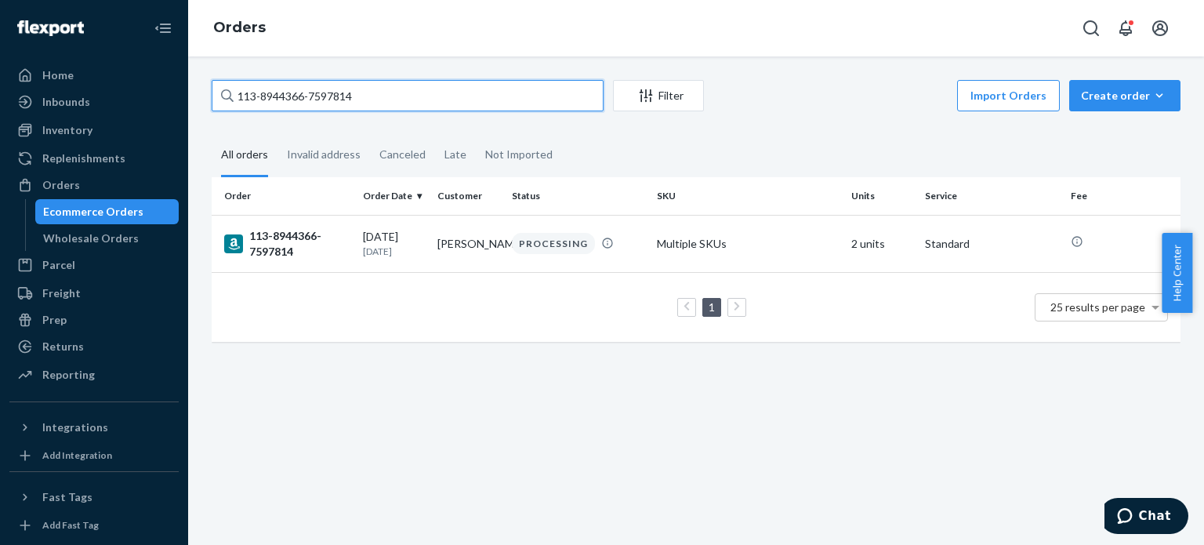
click at [376, 96] on input "113-8944366-7597814" at bounding box center [408, 95] width 392 height 31
paste input "745077-289862"
click at [389, 98] on input "113-8745077-2898624" at bounding box center [408, 95] width 392 height 31
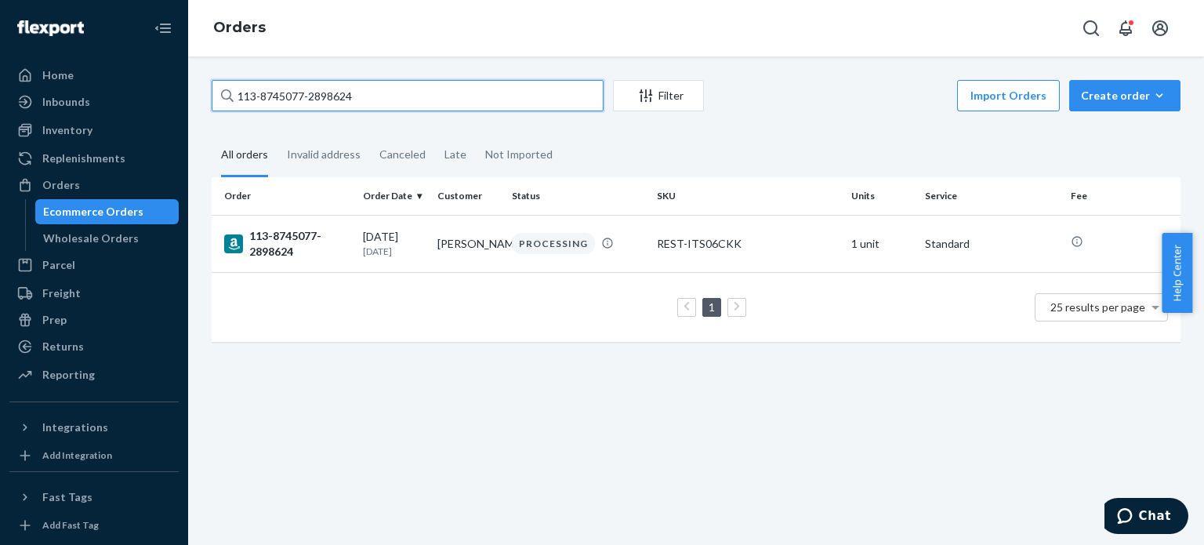
click at [389, 98] on input "113-8745077-2898624" at bounding box center [408, 95] width 392 height 31
paste input "4-8403460-0263427"
type input "114-8403460-0263427"
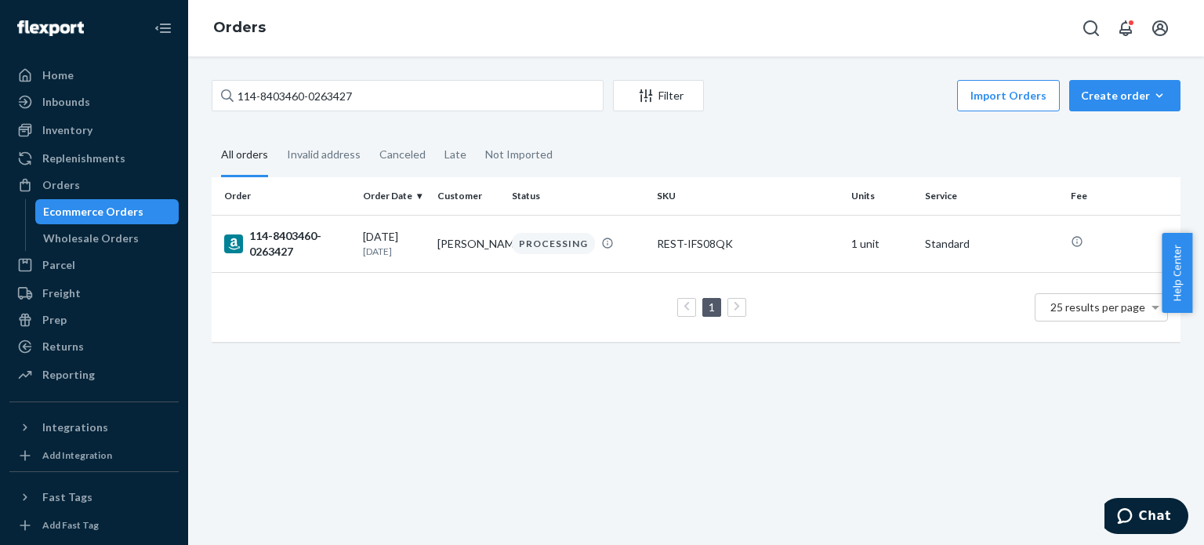
click at [793, 118] on div "114-8403460-0263427 Filter Import Orders Create order Ecommerce order Removal o…" at bounding box center [696, 218] width 992 height 277
